Goal: Information Seeking & Learning: Learn about a topic

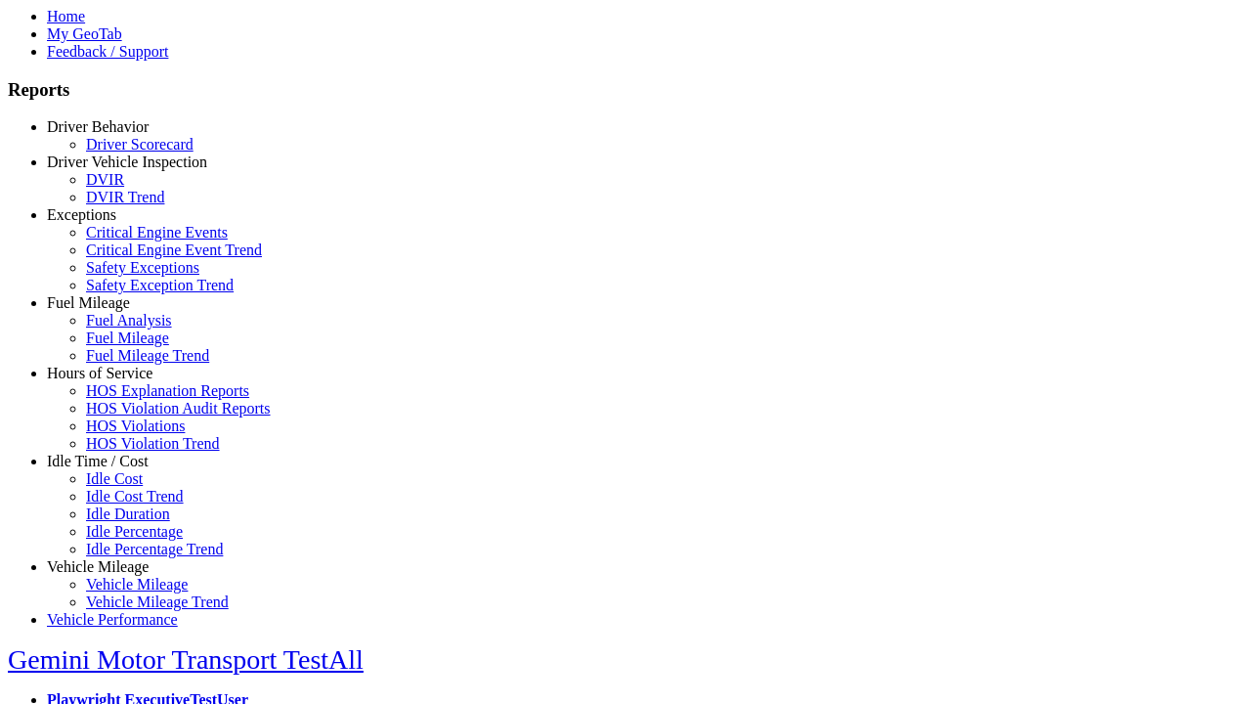
click at [112, 223] on link "Exceptions" at bounding box center [81, 214] width 69 height 17
click at [127, 258] on link "Critical Engine Event Trend" at bounding box center [174, 249] width 176 height 17
select select
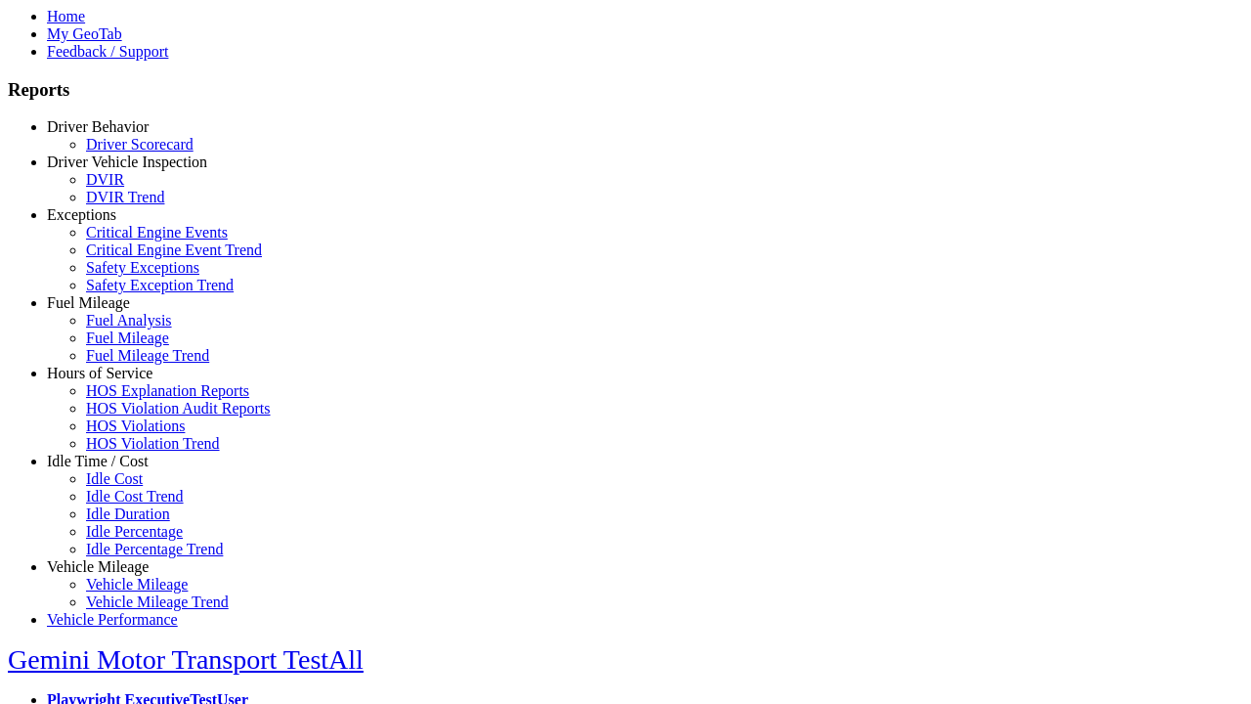
select select
